Goal: Check status

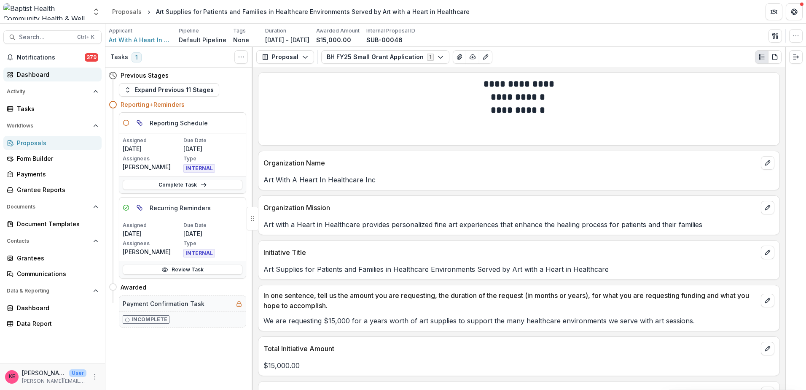
scroll to position [1054, 0]
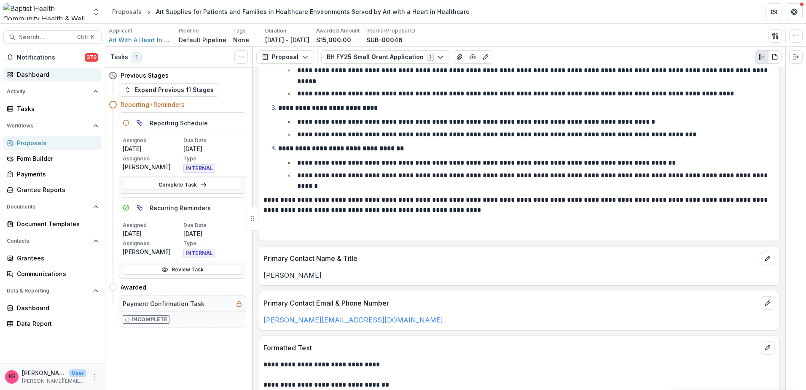
click at [32, 73] on div "Dashboard" at bounding box center [56, 74] width 78 height 9
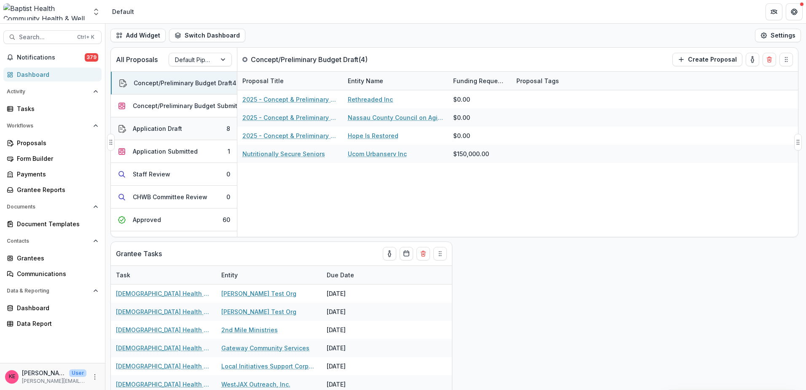
click at [143, 134] on button "Application Draft 8" at bounding box center [174, 128] width 126 height 23
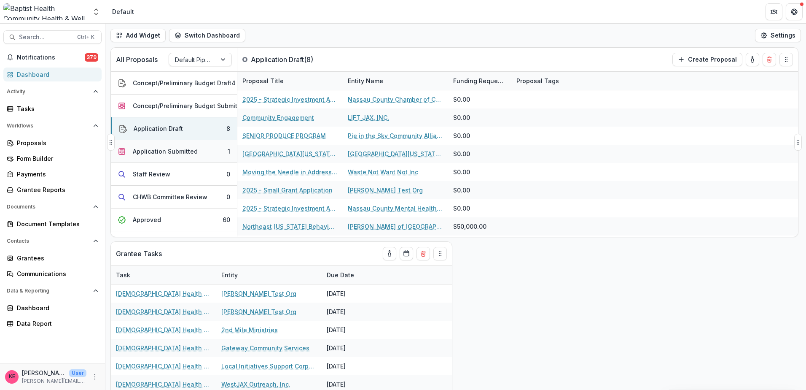
click at [143, 150] on div "Application Submitted" at bounding box center [165, 151] width 65 height 9
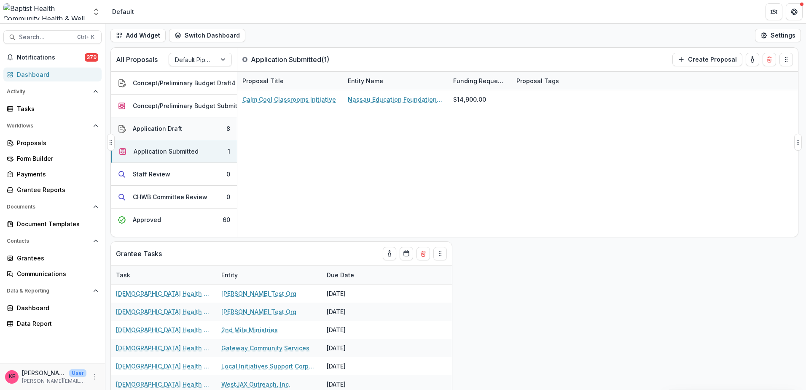
click at [152, 131] on div "Application Draft" at bounding box center [157, 128] width 49 height 9
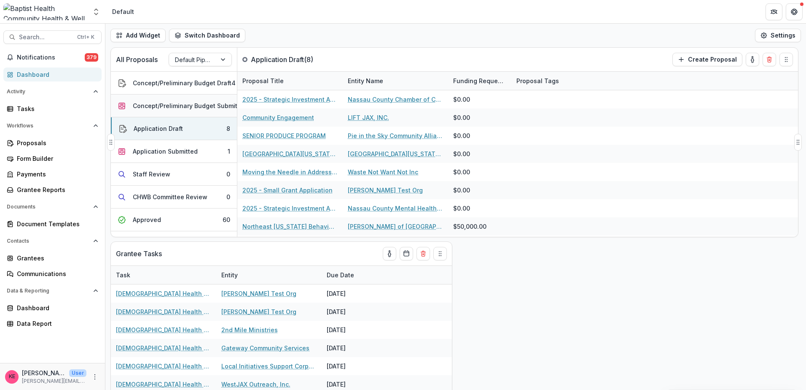
click at [155, 113] on button "Concept/Preliminary Budget Submitted 1" at bounding box center [174, 105] width 126 height 23
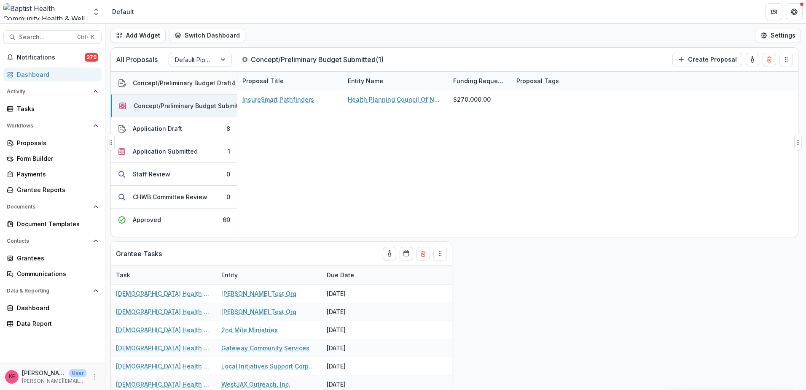
click at [160, 86] on div "Concept/Preliminary Budget Draft" at bounding box center [182, 82] width 99 height 9
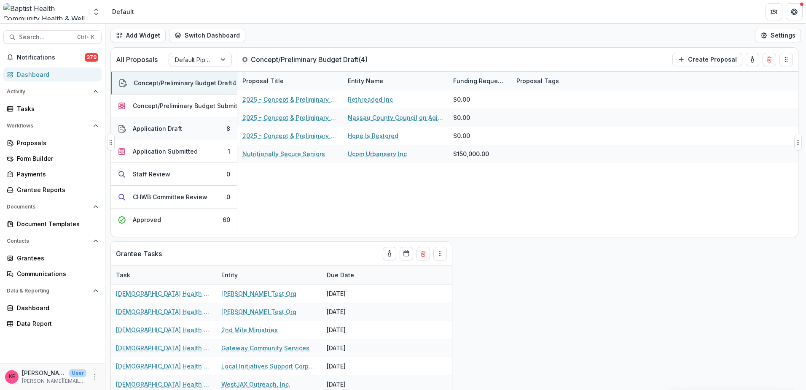
click at [171, 131] on div "Application Draft" at bounding box center [157, 128] width 49 height 9
